Goal: Information Seeking & Learning: Learn about a topic

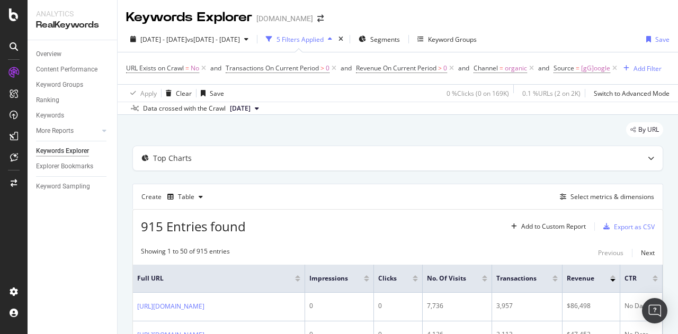
scroll to position [135, 0]
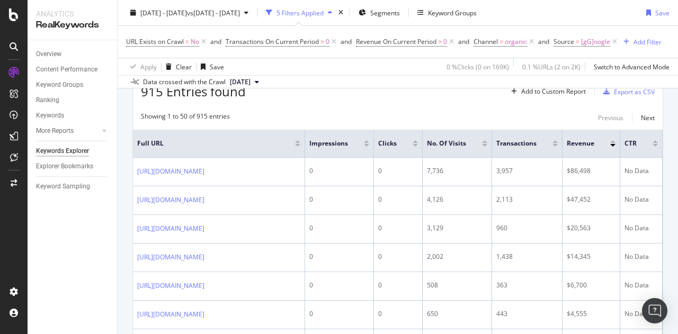
click at [60, 262] on div "Overview Content Performance Keyword Groups Ranking Keywords More Reports Count…" at bounding box center [73, 187] width 90 height 294
click at [72, 241] on div "Overview Content Performance Keyword Groups Ranking Keywords More Reports Count…" at bounding box center [73, 187] width 90 height 294
click at [645, 46] on div "URL Exists on Crawl = No and Transactions On Current Period > 0 and Revenue On …" at bounding box center [394, 41] width 536 height 15
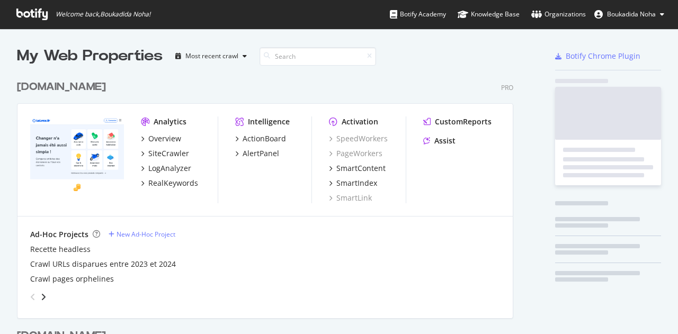
scroll to position [490, 497]
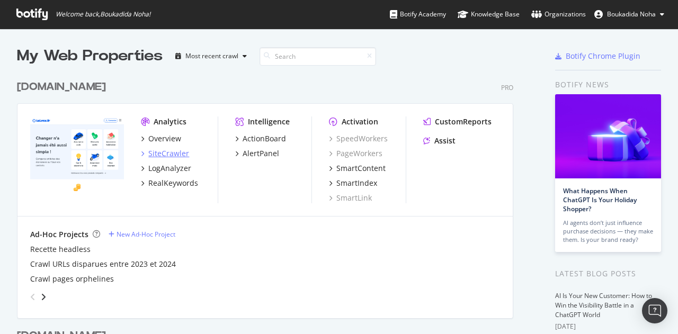
click at [175, 148] on div "SiteCrawler" at bounding box center [168, 153] width 41 height 11
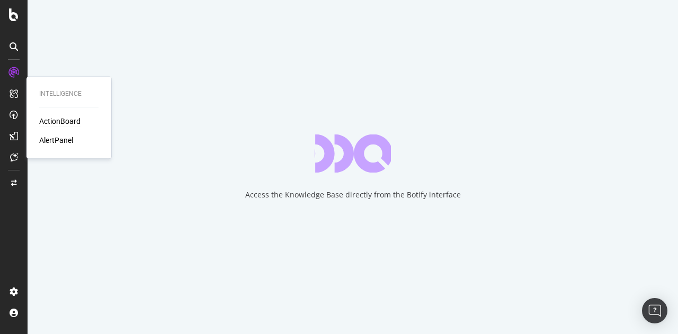
click at [74, 123] on div "ActionBoard" at bounding box center [59, 121] width 41 height 11
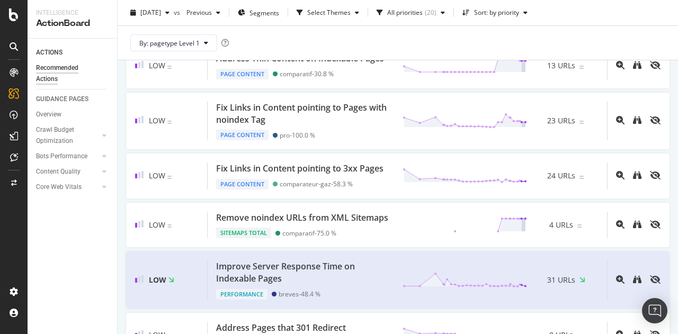
scroll to position [628, 0]
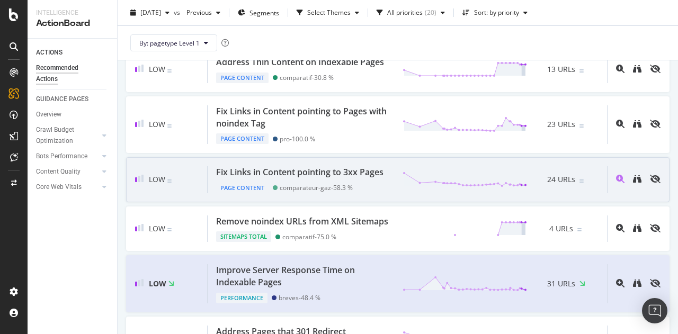
click at [323, 179] on div "Fix Links in Content pointing to 3xx Pages" at bounding box center [299, 172] width 167 height 12
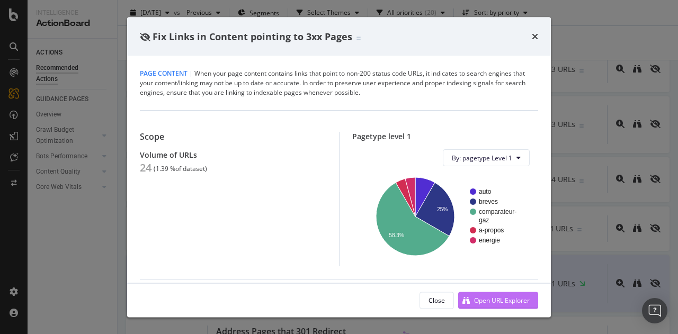
click at [504, 297] on div "Open URL Explorer" at bounding box center [502, 300] width 56 height 9
click at [534, 41] on div "times" at bounding box center [535, 37] width 6 height 14
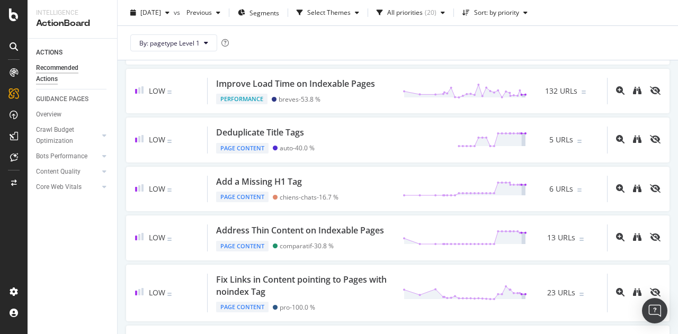
scroll to position [463, 0]
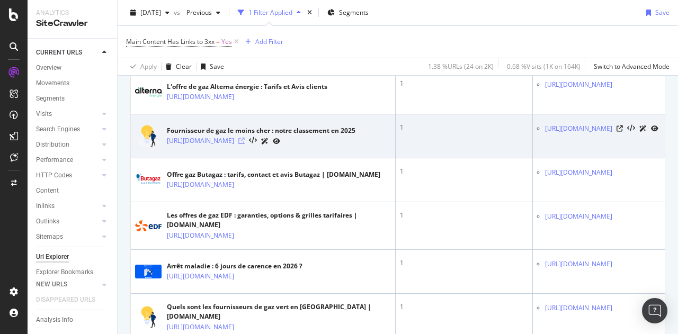
click at [245, 144] on icon at bounding box center [241, 141] width 6 height 6
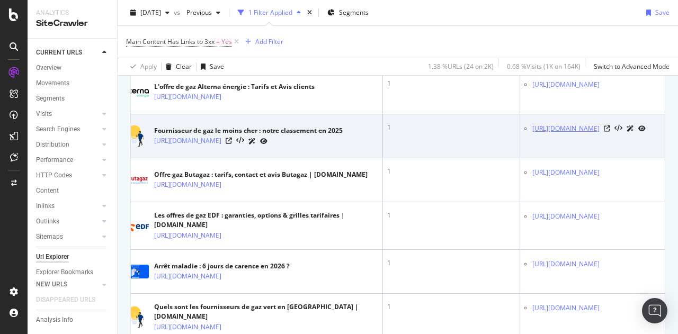
drag, startPoint x: 610, startPoint y: 166, endPoint x: 545, endPoint y: 160, distance: 66.0
click at [545, 158] on td "https://www.lelynx.fr/energie/comparateur-gaz/fournisseur-gaz/eni/" at bounding box center [592, 136] width 145 height 44
copy tbody "/fournisseur-gaz/eni/"
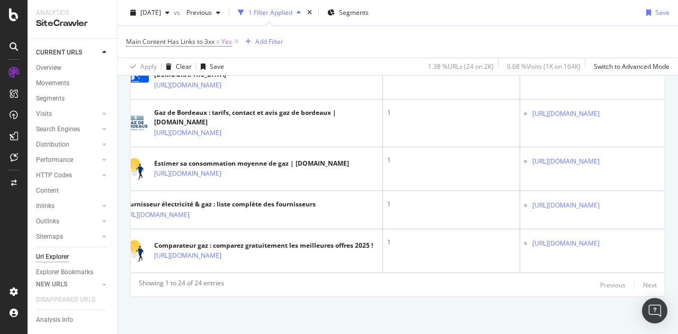
scroll to position [1230, 0]
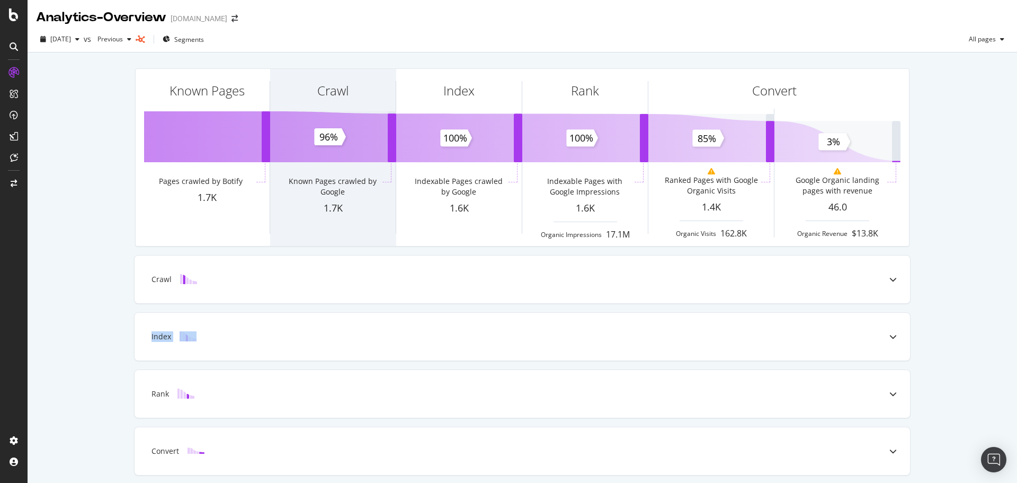
scroll to position [37, 0]
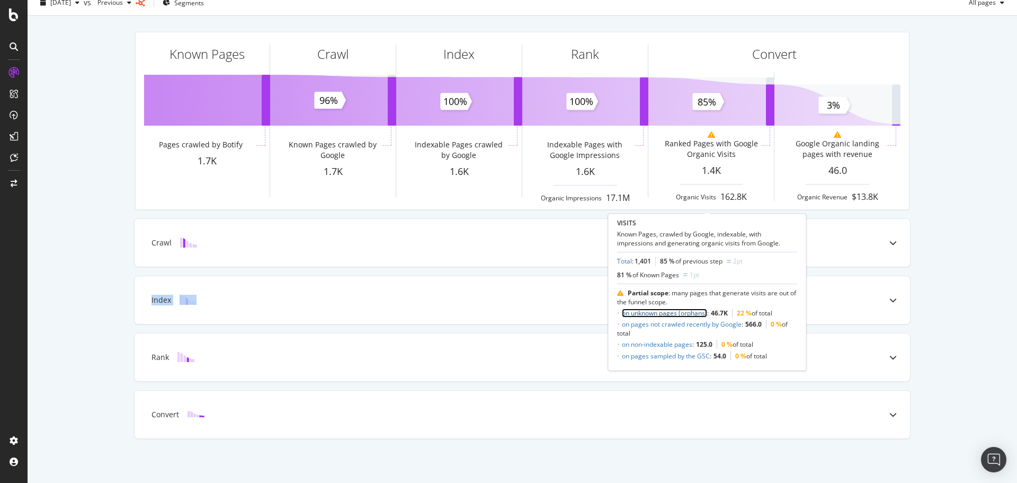
click at [693, 313] on link "on unknown pages (orphans)" at bounding box center [664, 312] width 85 height 9
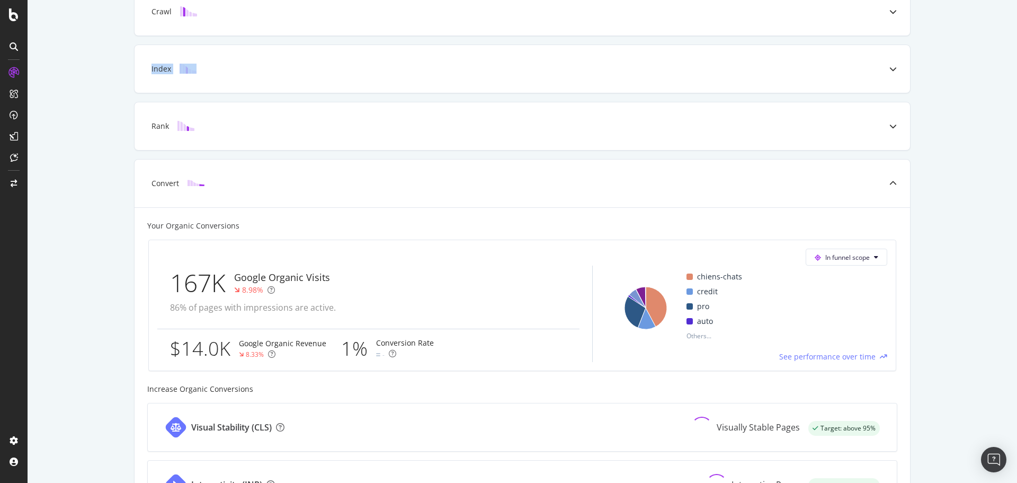
scroll to position [0, 0]
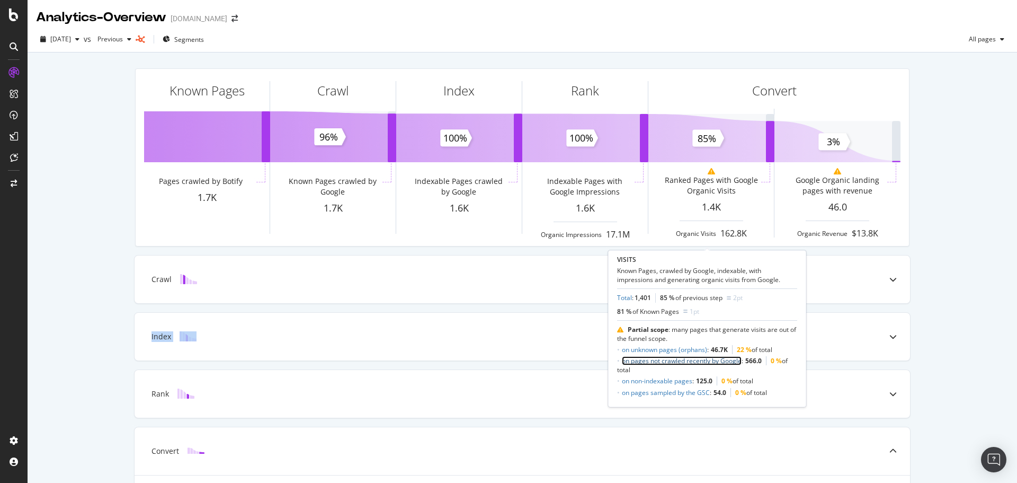
click at [696, 361] on link "on pages not crawled recently by Google" at bounding box center [682, 360] width 120 height 9
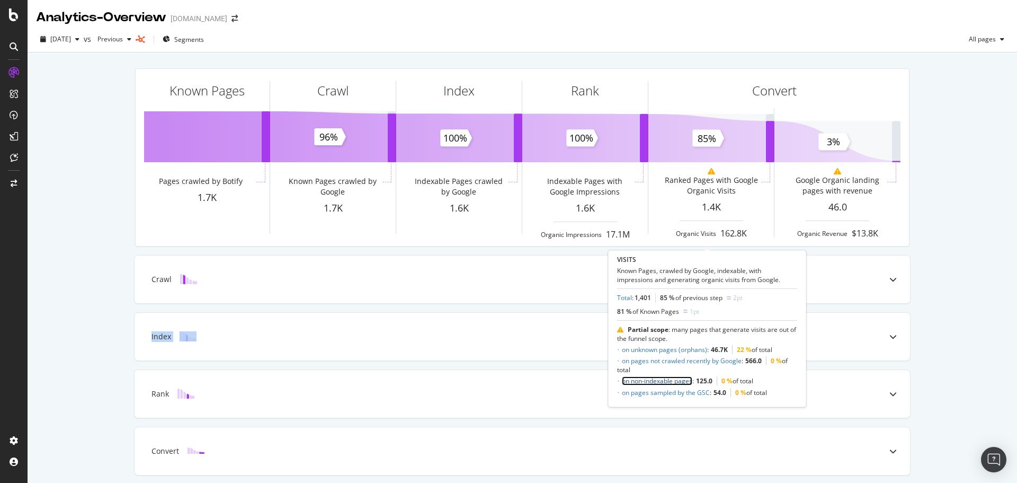
click at [679, 382] on link "on non-indexable pages" at bounding box center [657, 380] width 70 height 9
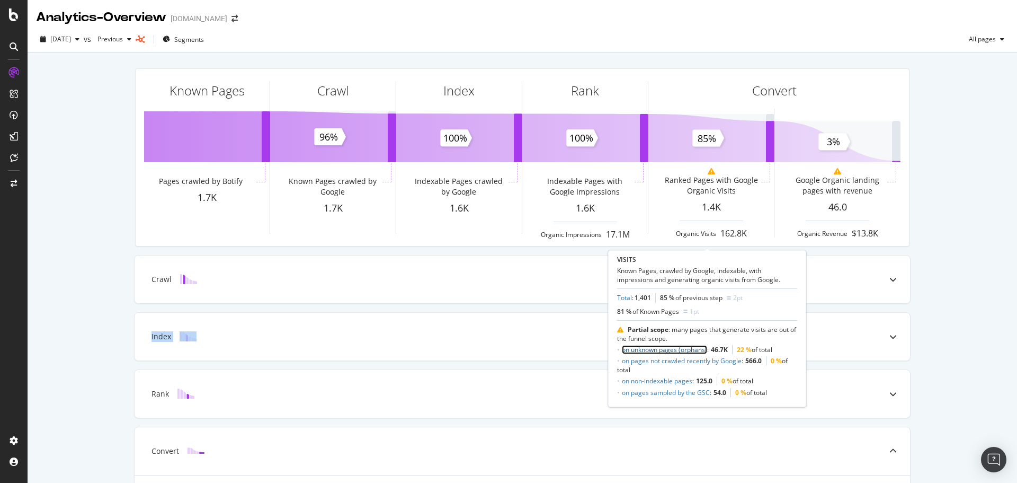
click at [678, 351] on link "on unknown pages (orphans)" at bounding box center [664, 349] width 85 height 9
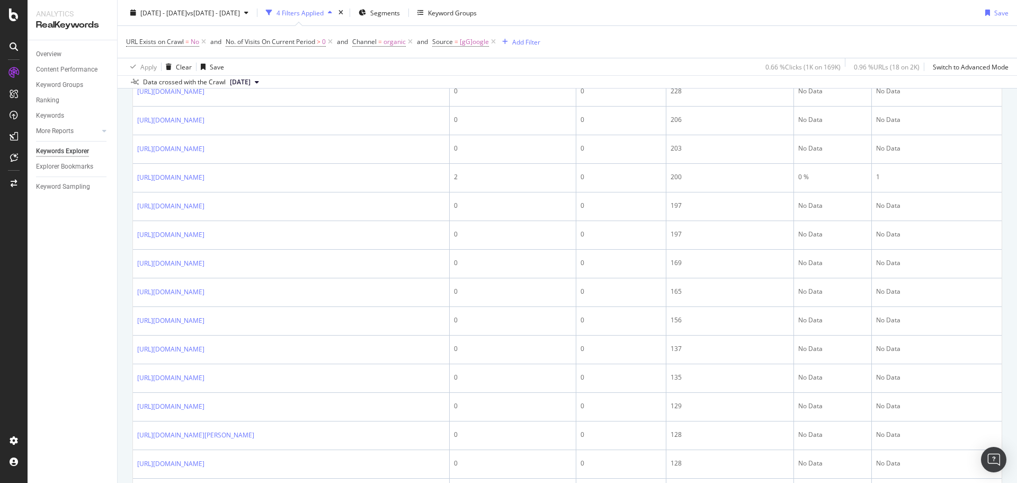
scroll to position [716, 0]
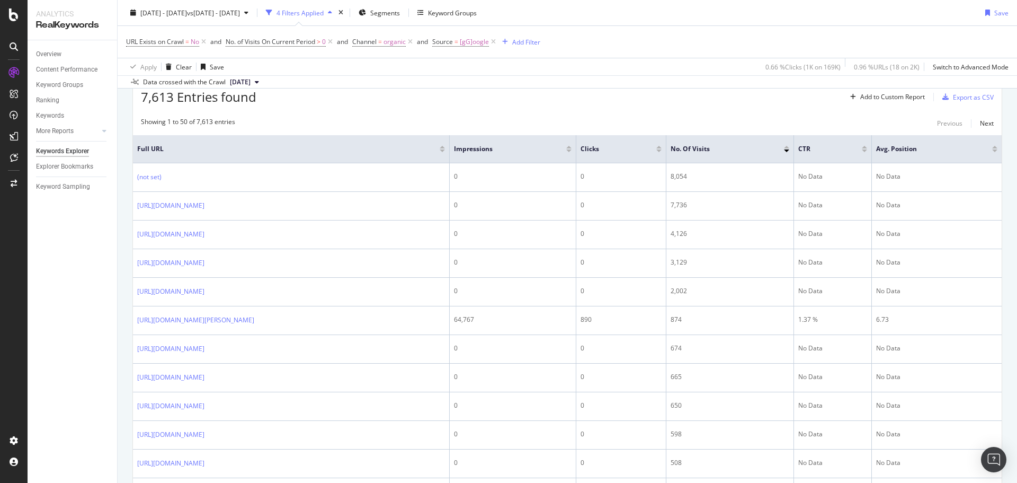
scroll to position [145, 0]
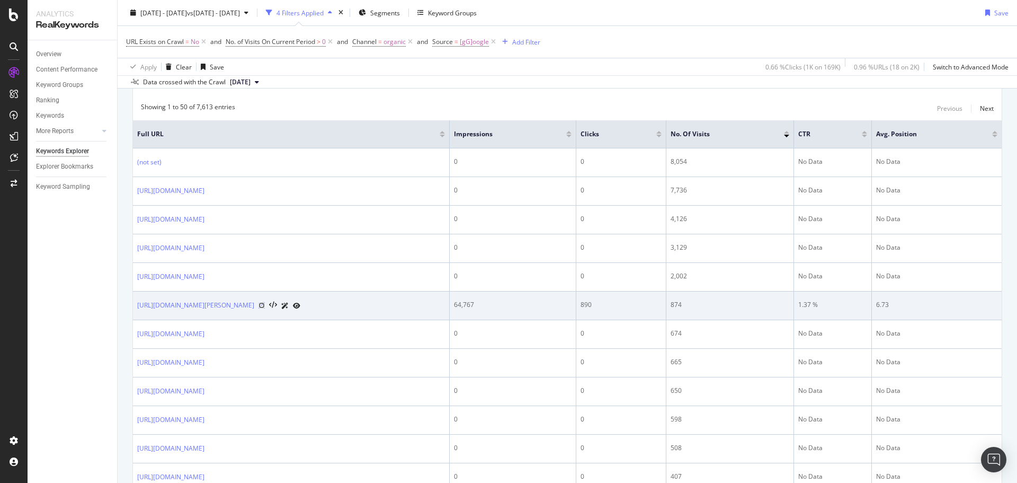
click at [265, 303] on icon at bounding box center [262, 305] width 6 height 6
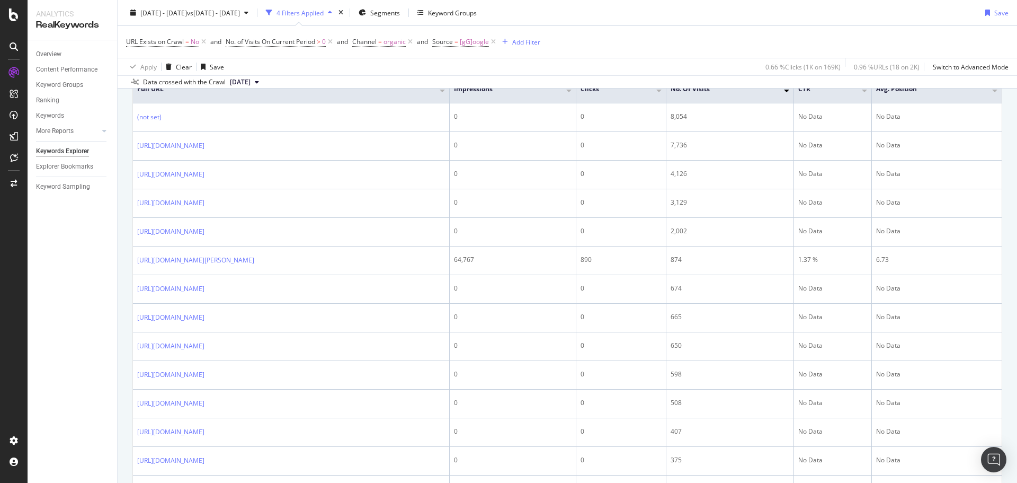
scroll to position [0, 0]
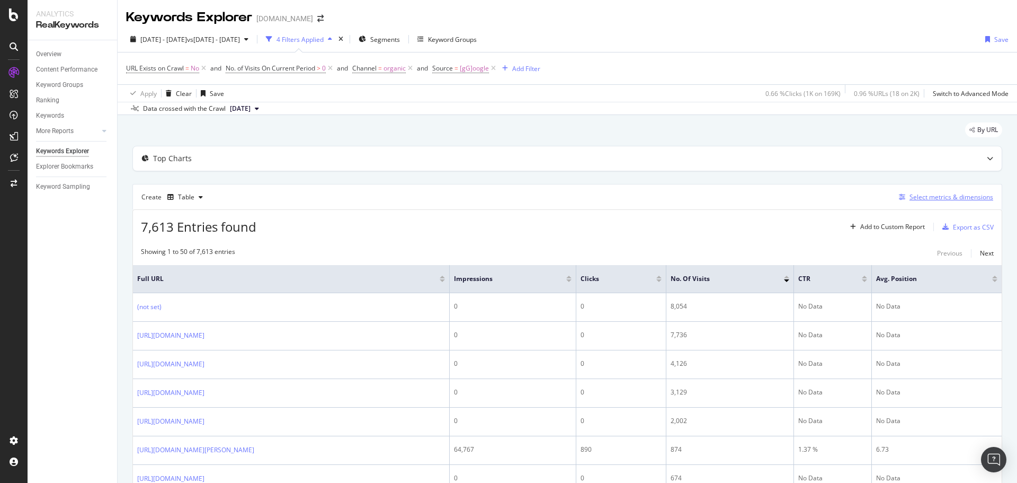
click at [913, 198] on div "Select metrics & dimensions" at bounding box center [952, 196] width 84 height 9
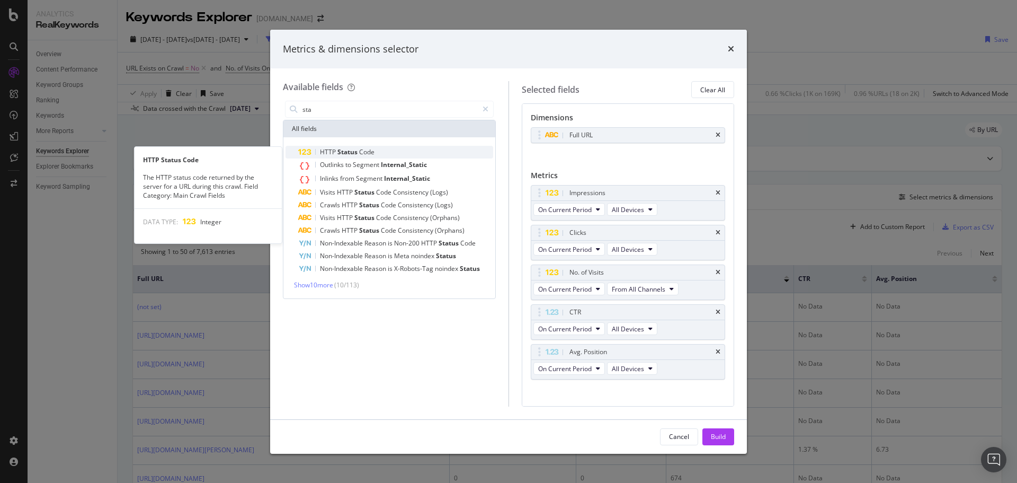
type input "sta"
click at [351, 154] on span "Status" at bounding box center [349, 151] width 22 height 9
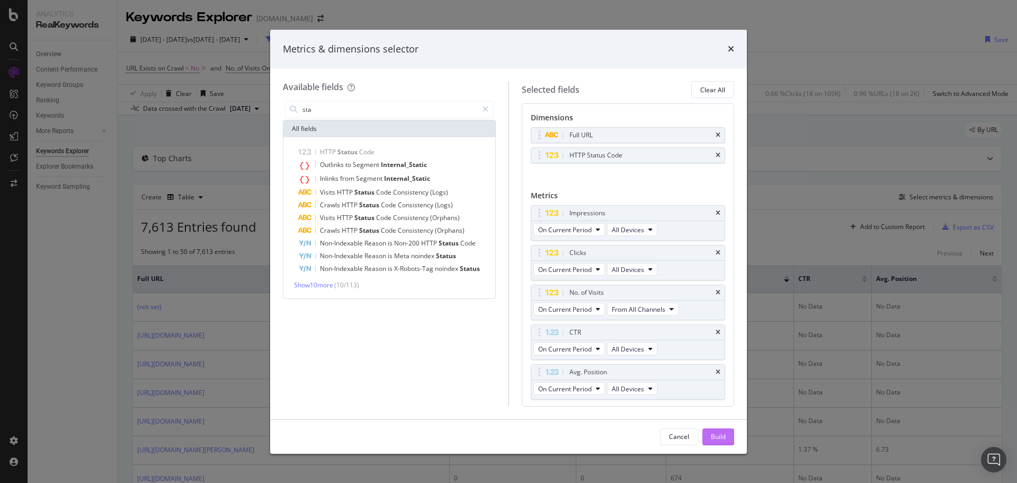
click at [722, 444] on div "Build" at bounding box center [718, 437] width 15 height 16
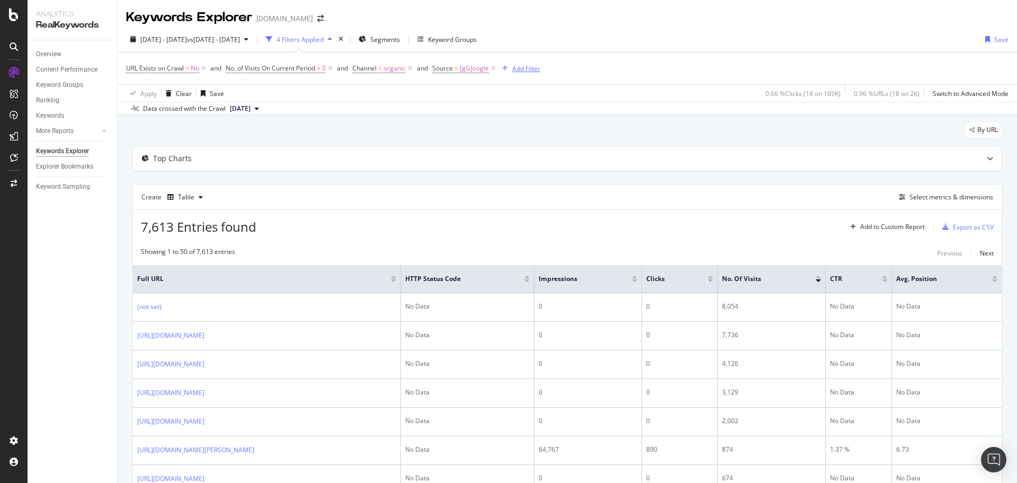
click at [525, 72] on div "Add Filter" at bounding box center [526, 68] width 28 height 9
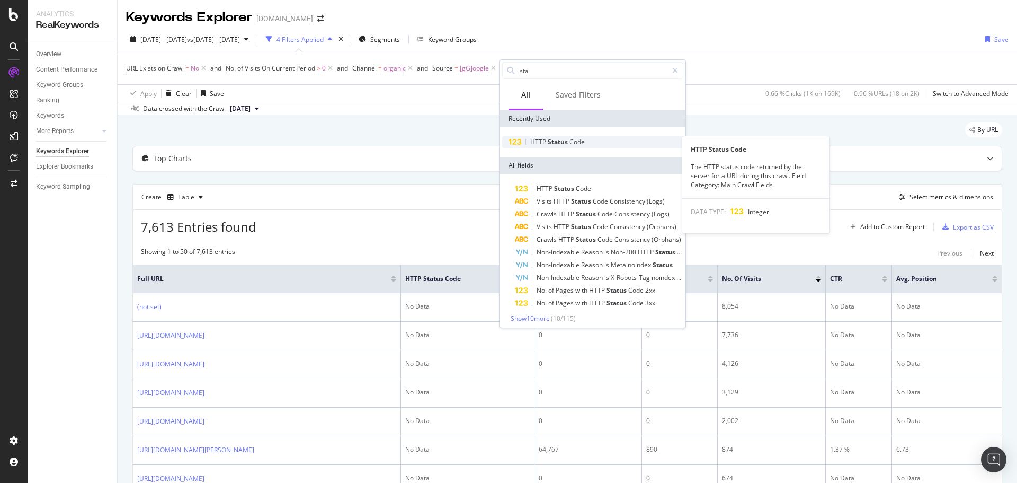
type input "sta"
click at [561, 143] on span "Status" at bounding box center [559, 141] width 22 height 9
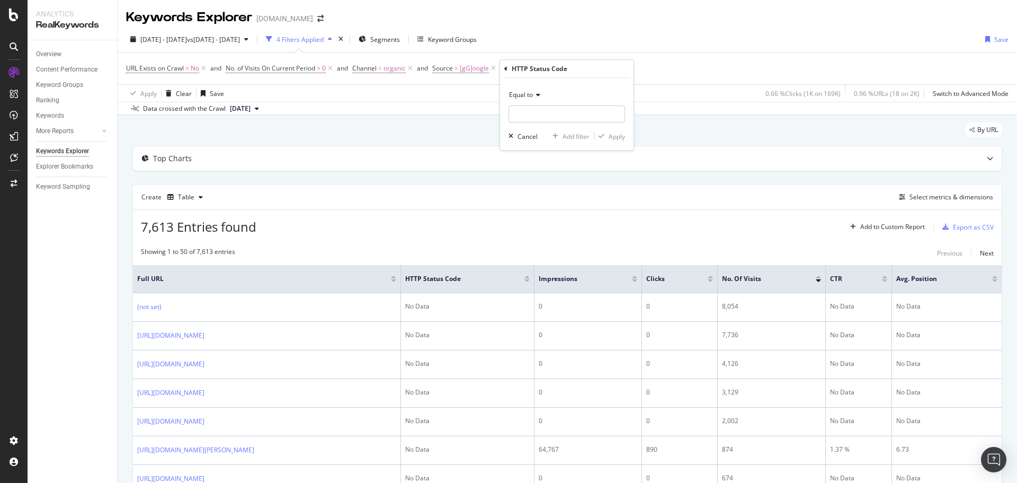
click at [529, 94] on span "Equal to" at bounding box center [521, 94] width 24 height 9
click at [538, 130] on span "Not Equal to" at bounding box center [532, 130] width 36 height 9
click at [531, 118] on input "number" at bounding box center [567, 113] width 117 height 17
click at [527, 93] on span "Not Equal to" at bounding box center [527, 94] width 36 height 9
click at [527, 116] on span "Equal to" at bounding box center [526, 116] width 24 height 9
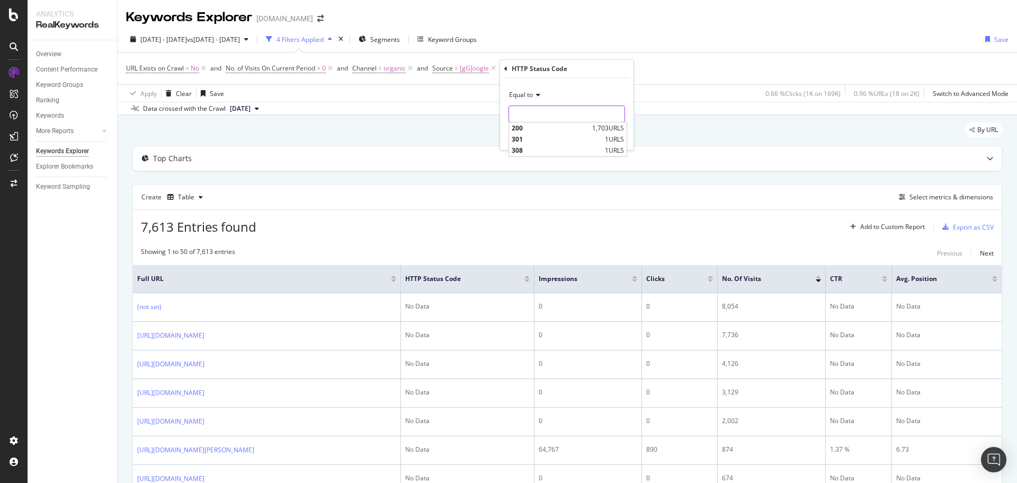
click at [527, 114] on input "number" at bounding box center [567, 113] width 117 height 17
click at [531, 131] on span "200" at bounding box center [551, 127] width 78 height 9
type input "200"
click at [614, 139] on div "Apply" at bounding box center [617, 136] width 16 height 9
